Goal: Download file/media

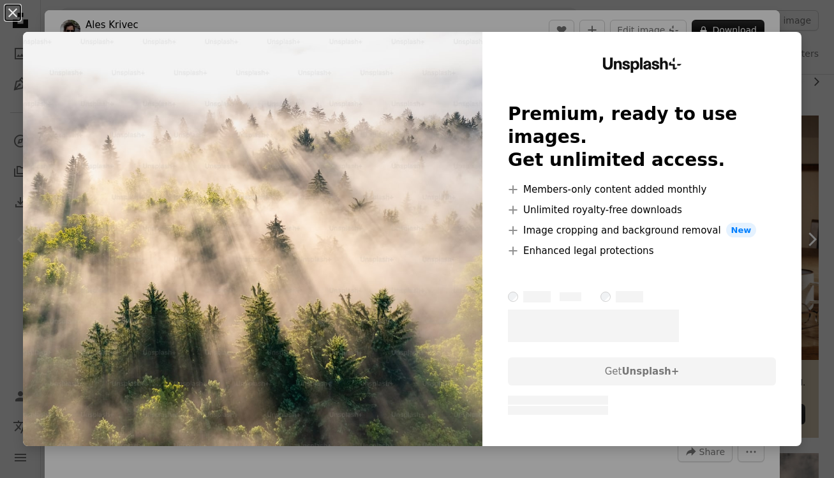
scroll to position [203, 0]
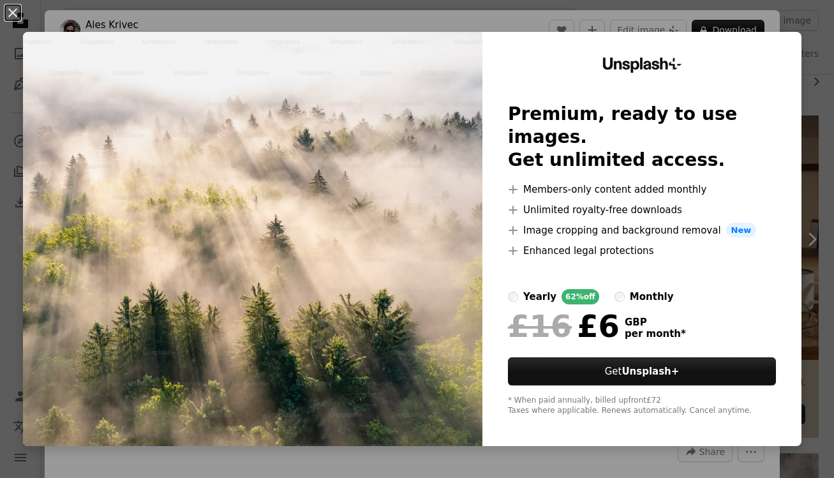
click at [808, 12] on div "An X shape Unsplash+ Premium, ready to use images. Get unlimited access. A plus…" at bounding box center [417, 239] width 834 height 478
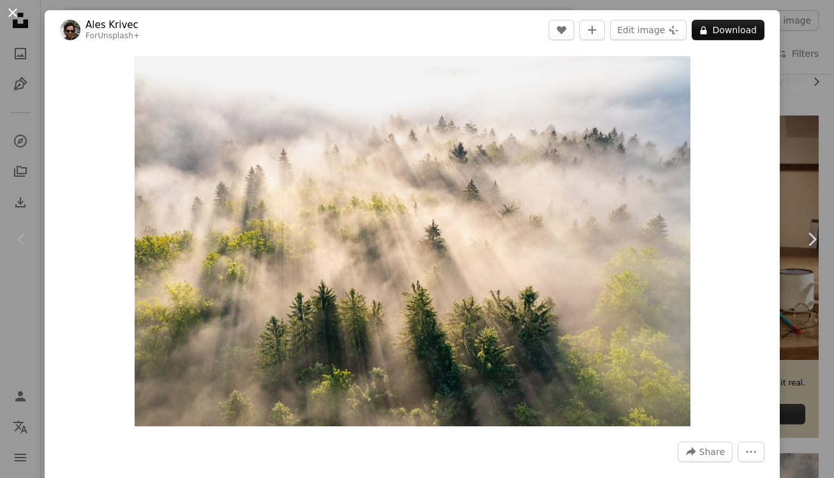
click at [11, 15] on button "An X shape" at bounding box center [12, 12] width 15 height 15
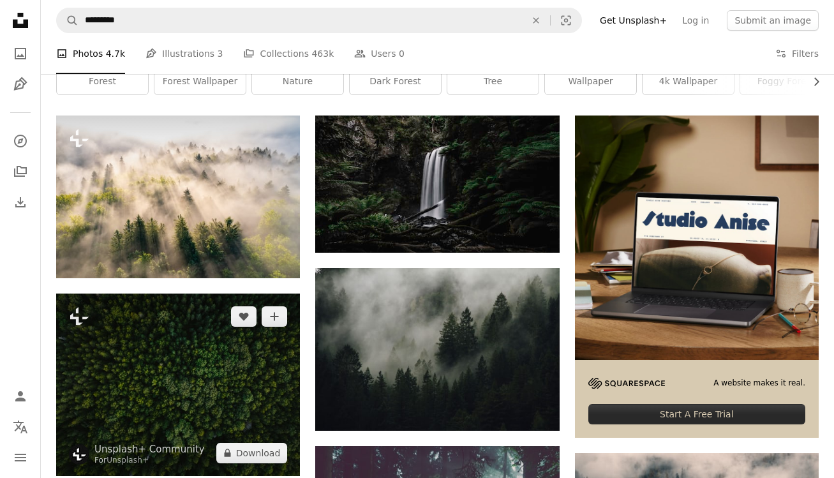
click at [178, 337] on img at bounding box center [178, 385] width 244 height 183
